Goal: Information Seeking & Learning: Check status

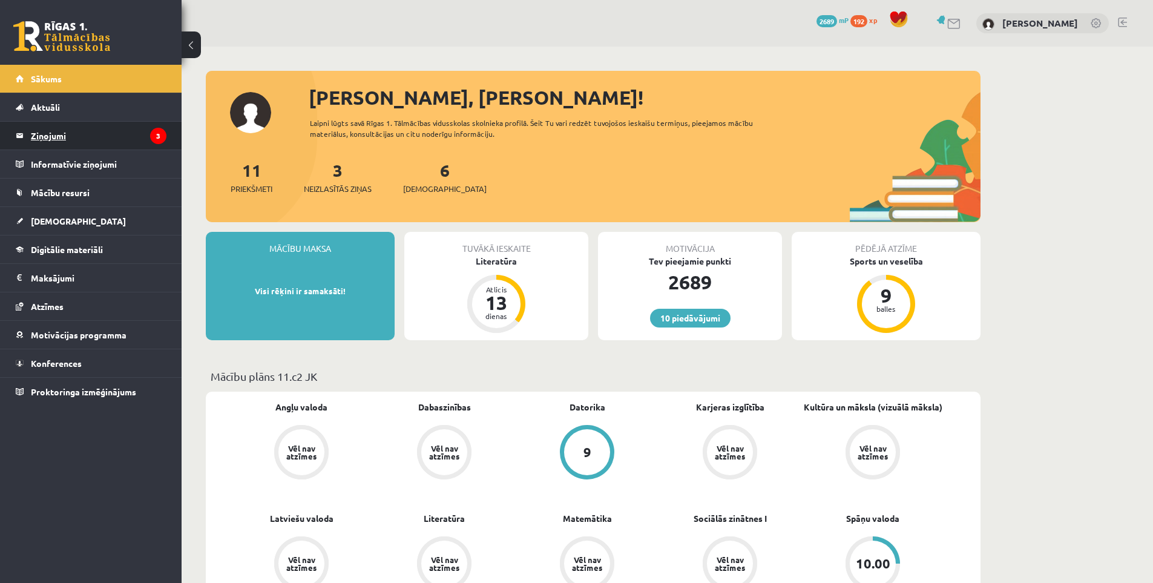
click at [95, 135] on legend "Ziņojumi 3" at bounding box center [99, 136] width 136 height 28
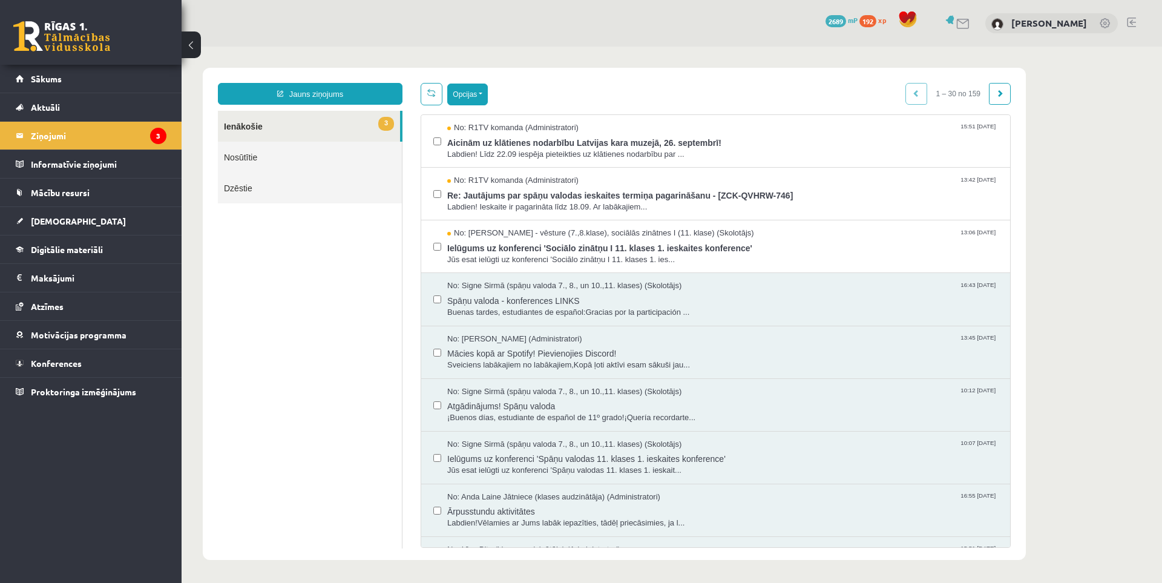
click at [461, 93] on button "Opcijas" at bounding box center [467, 95] width 41 height 22
click at [509, 157] on link "Atzīmēt visus kā lasītus" at bounding box center [542, 154] width 159 height 12
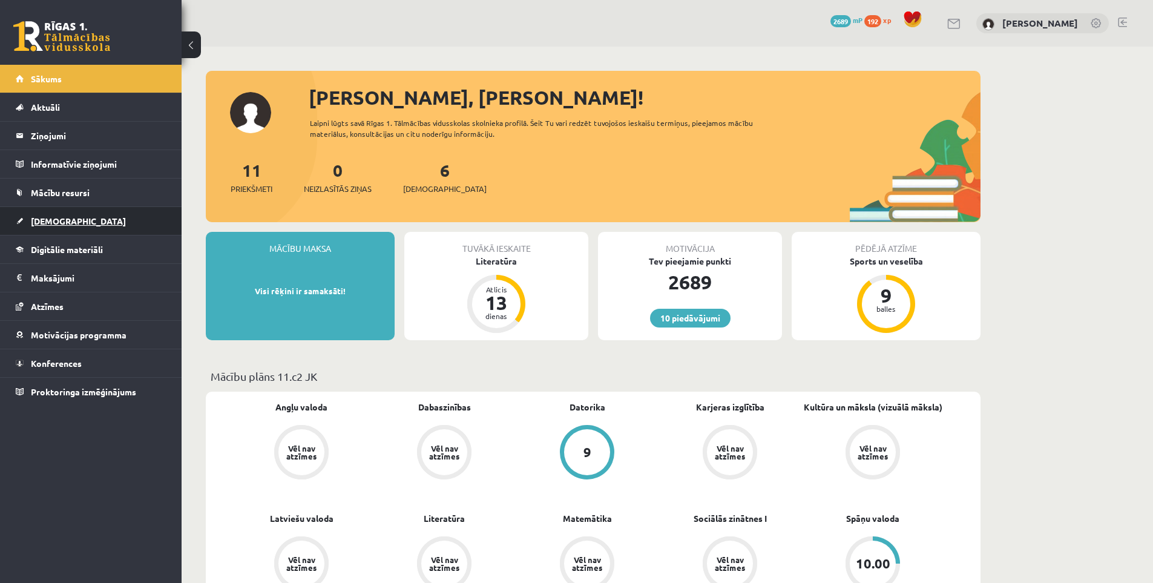
click at [60, 223] on span "[DEMOGRAPHIC_DATA]" at bounding box center [78, 221] width 95 height 11
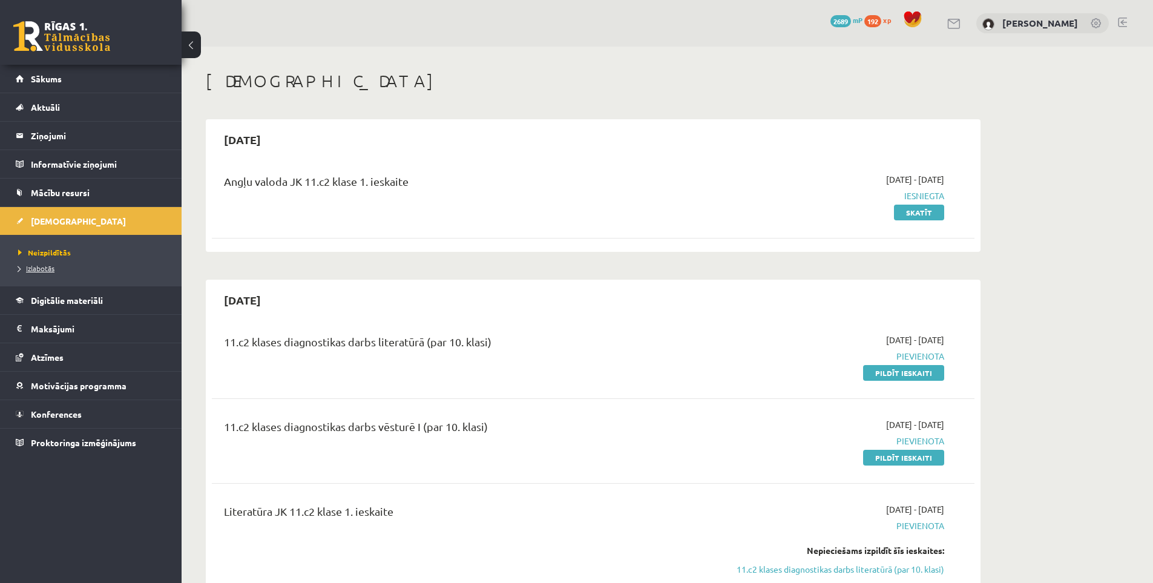
click at [42, 266] on span "Izlabotās" at bounding box center [36, 268] width 36 height 10
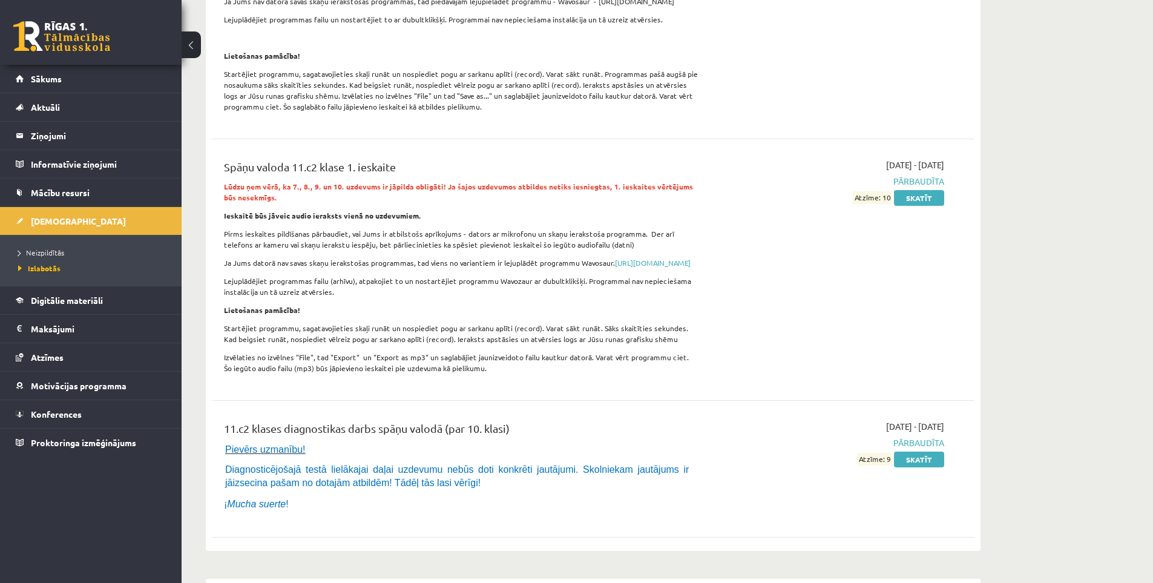
scroll to position [6155, 0]
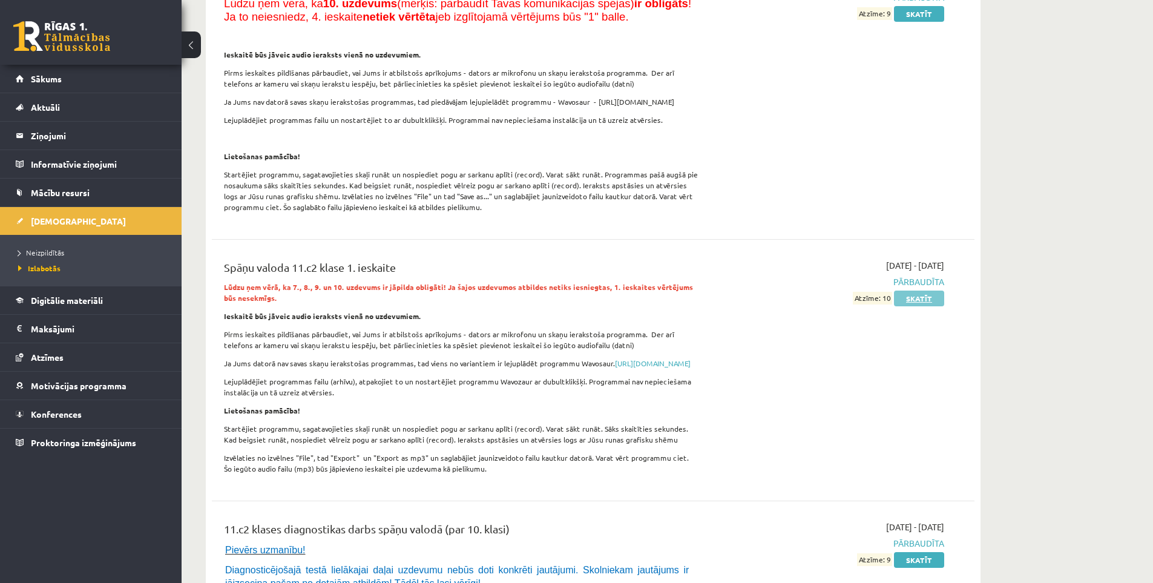
click at [930, 291] on link "Skatīt" at bounding box center [919, 299] width 50 height 16
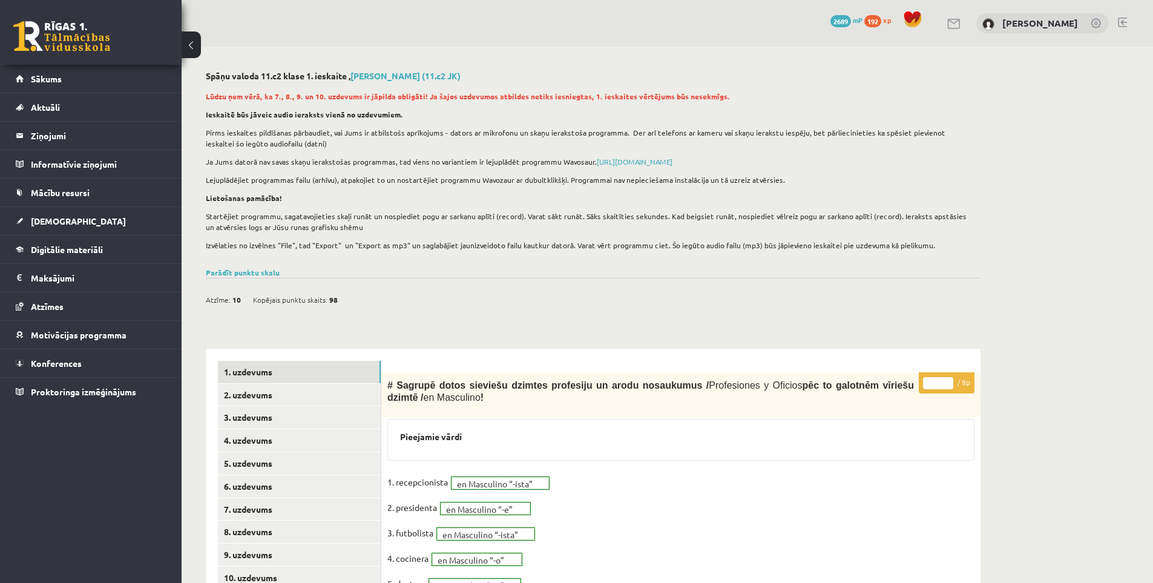
scroll to position [275, 0]
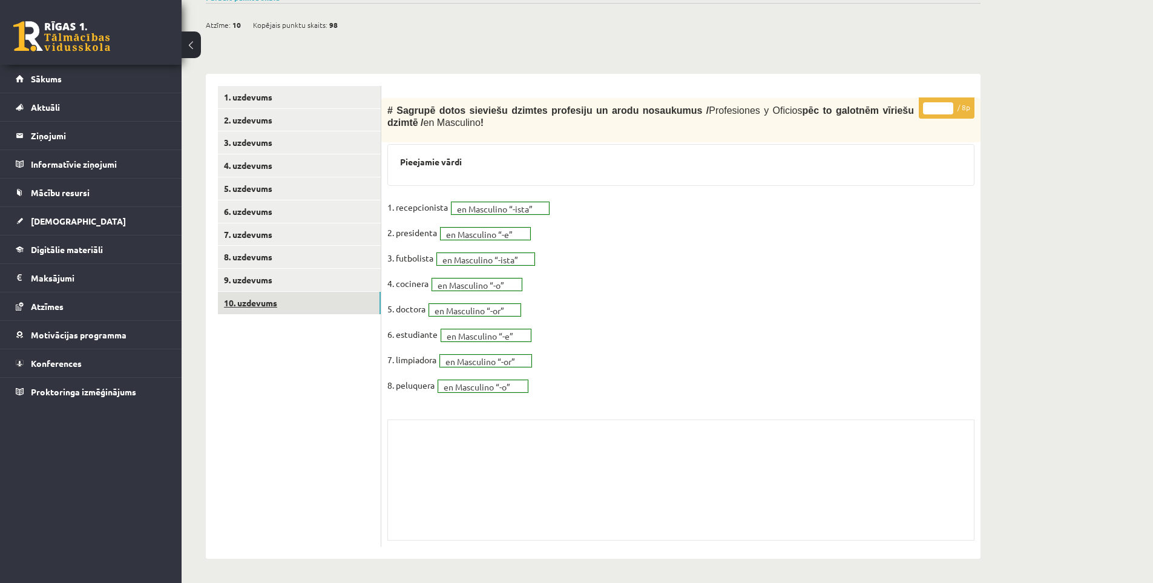
click at [299, 307] on link "10. uzdevums" at bounding box center [299, 303] width 163 height 22
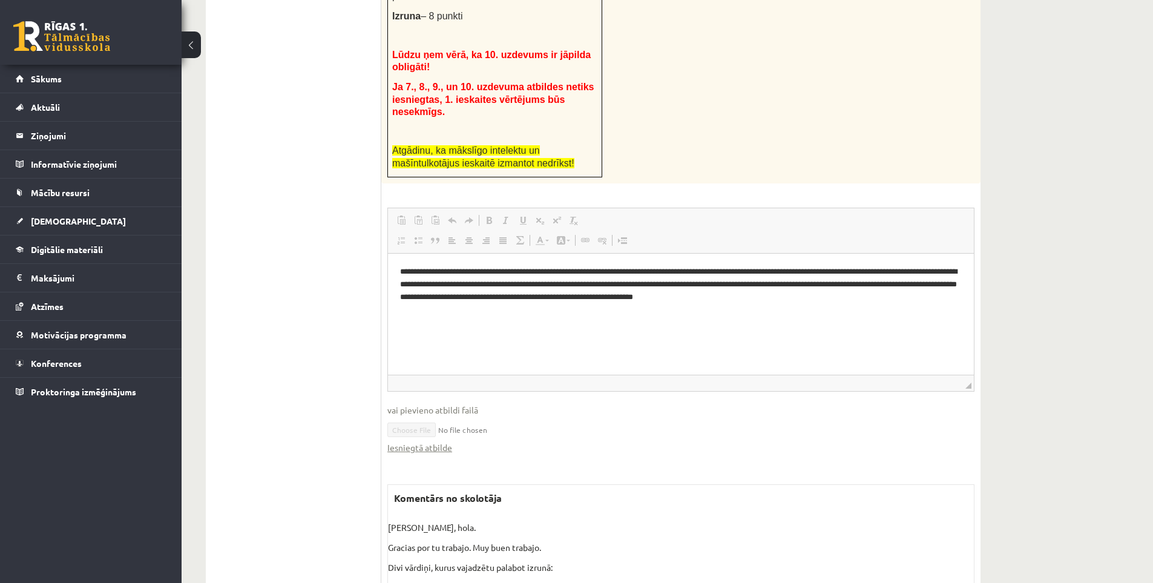
scroll to position [765, 0]
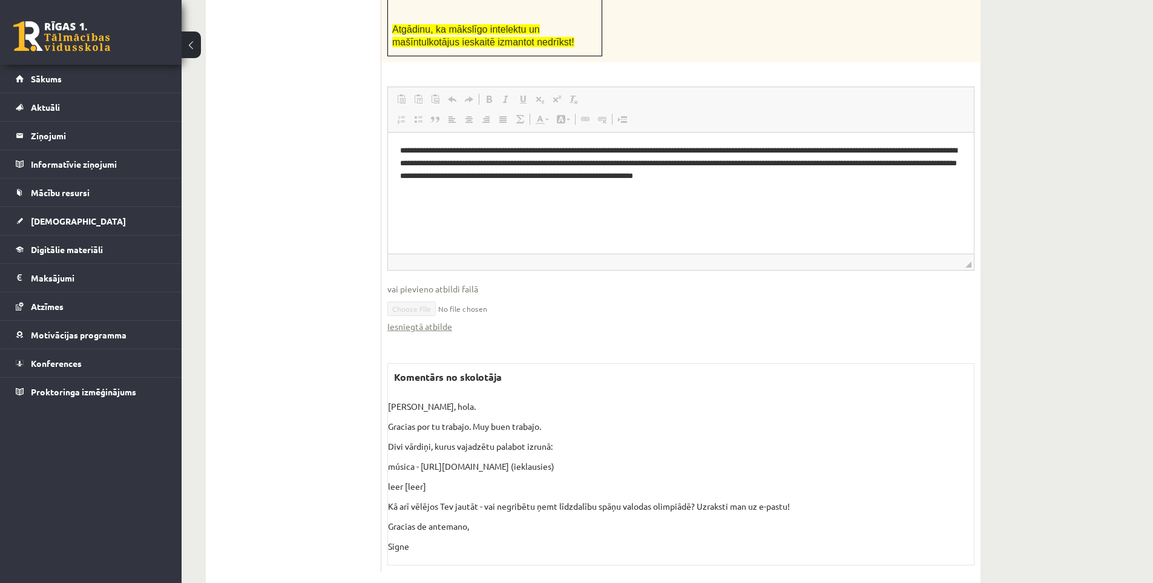
drag, startPoint x: 420, startPoint y: 439, endPoint x: 759, endPoint y: 436, distance: 339.0
click at [759, 460] on p "música - https://translate.google.com/?hl=lv&sl=es&tl=lv&text=m%C3%BAsica%20&op…" at bounding box center [681, 466] width 586 height 13
copy p "https://translate.google.com/?hl=lv&sl=es&tl=lv&text=m%C3%BAsica%20&op=translate"
click at [671, 460] on p "música - https://translate.google.com/?hl=lv&sl=es&tl=lv&text=m%C3%BAsica%20&op…" at bounding box center [681, 466] width 586 height 13
drag, startPoint x: 516, startPoint y: 400, endPoint x: 540, endPoint y: 401, distance: 23.6
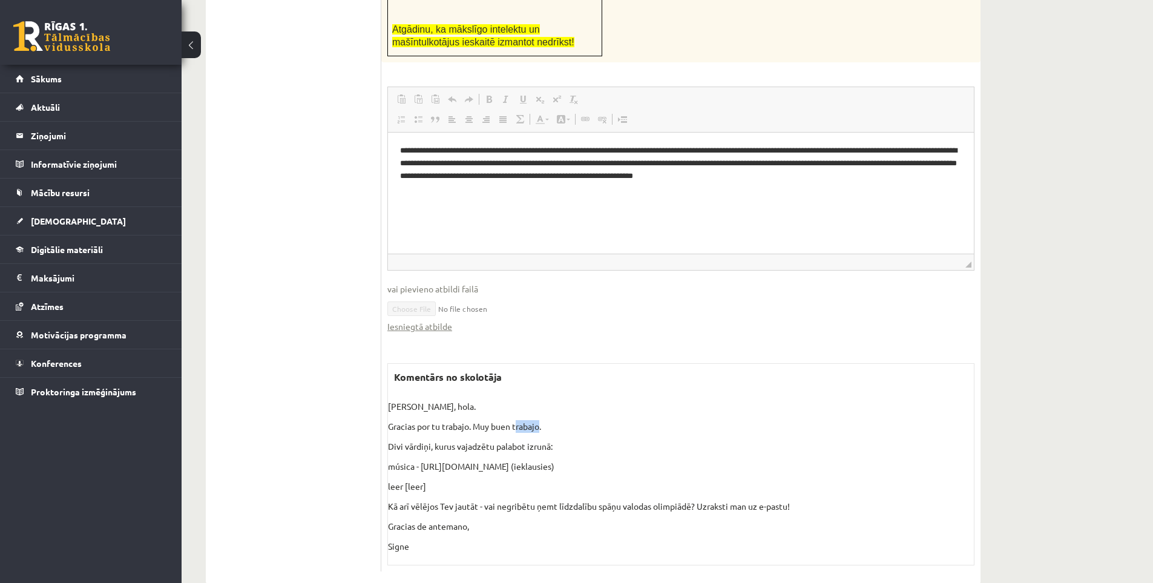
click at [540, 420] on p "Gracias por tu trabajo. Muy buen trabajo." at bounding box center [681, 426] width 586 height 13
drag, startPoint x: 513, startPoint y: 403, endPoint x: 541, endPoint y: 401, distance: 28.5
click at [541, 420] on p "Gracias por tu trabajo. Muy buen trabajo." at bounding box center [681, 426] width 586 height 13
click at [533, 406] on div at bounding box center [533, 406] width 0 height 0
click at [565, 413] on div "Rodrigo, hola. Gracias por tu trabajo. Muy buen trabajo. Divi vārdiņi, kurus va…" at bounding box center [681, 476] width 586 height 153
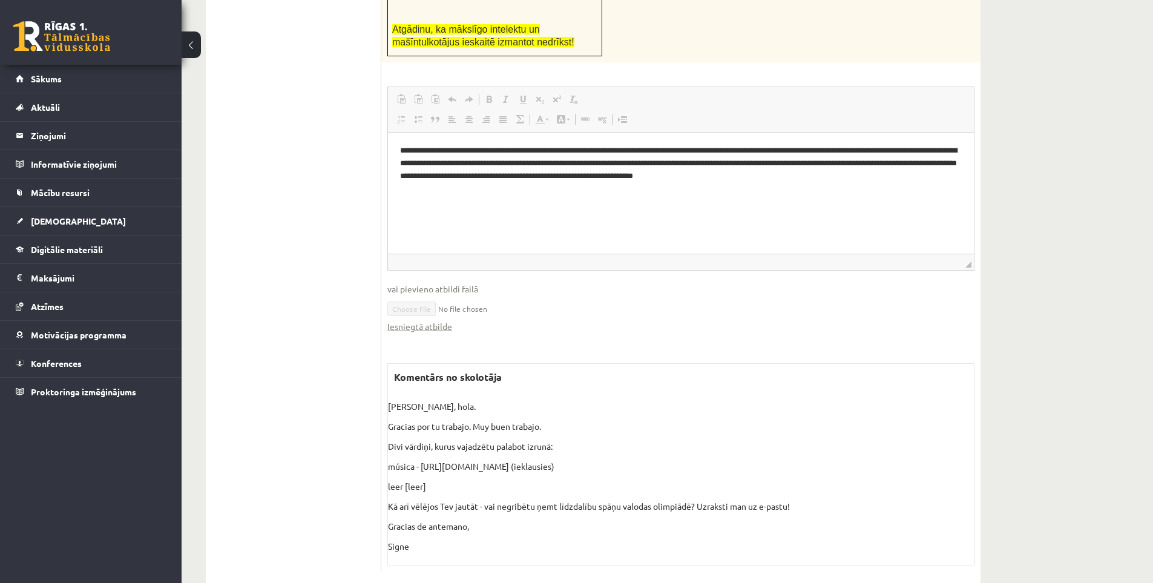
scroll to position [159, 0]
